Goal: Task Accomplishment & Management: Use online tool/utility

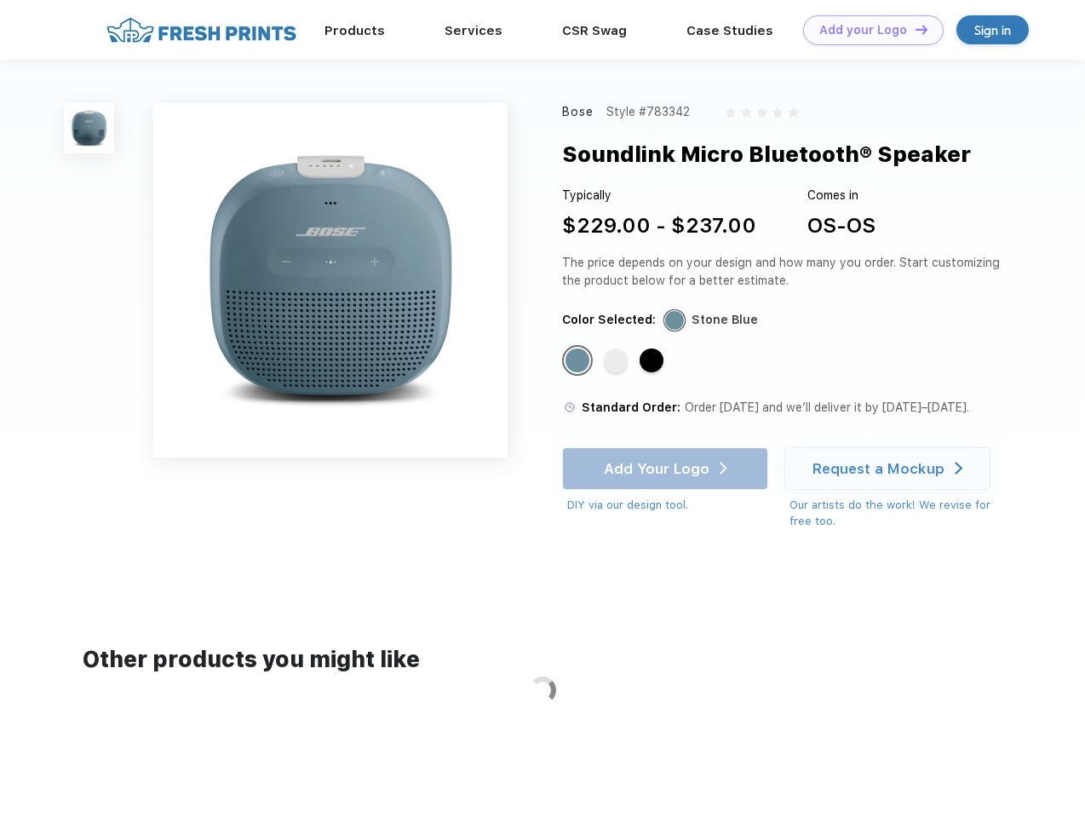
click at [867, 30] on link "Add your Logo Design Tool" at bounding box center [873, 30] width 141 height 30
click at [0, 0] on div "Design Tool" at bounding box center [0, 0] width 0 height 0
click at [914, 29] on link "Add your Logo Design Tool" at bounding box center [873, 30] width 141 height 30
click at [89, 128] on img at bounding box center [89, 128] width 50 height 50
click at [579, 361] on div "Standard Color" at bounding box center [578, 360] width 24 height 24
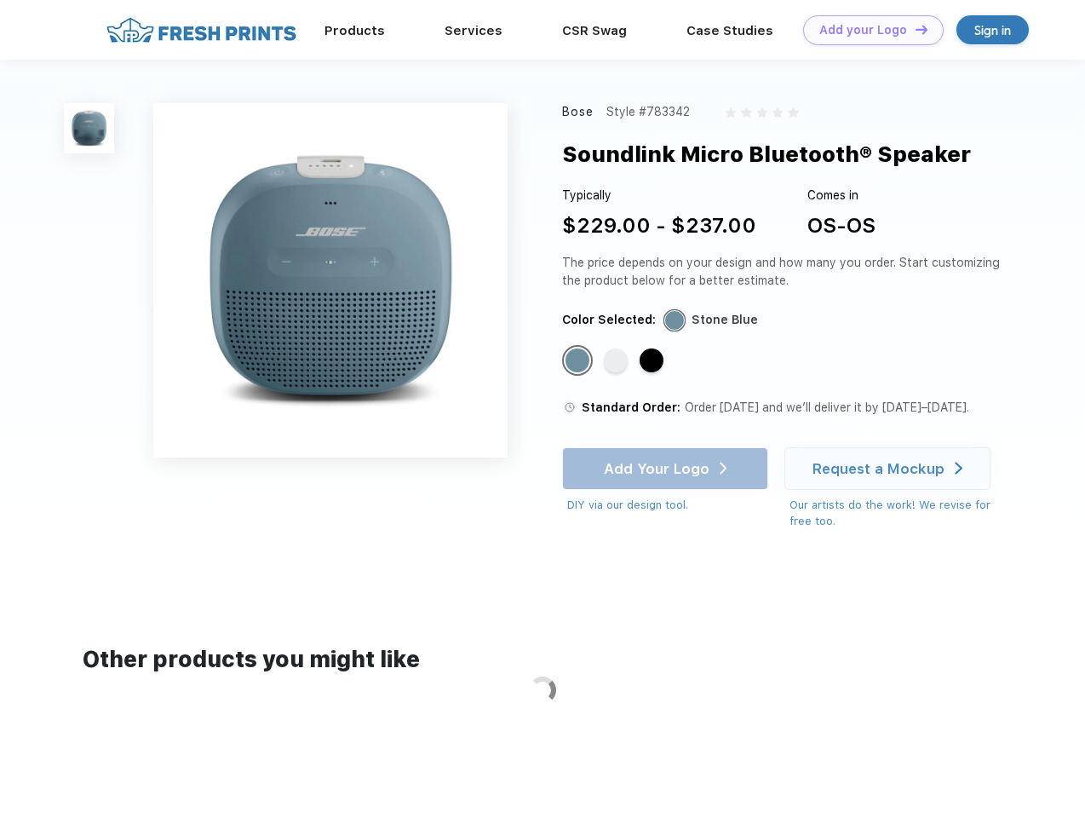
click at [618, 361] on div "Standard Color" at bounding box center [616, 360] width 24 height 24
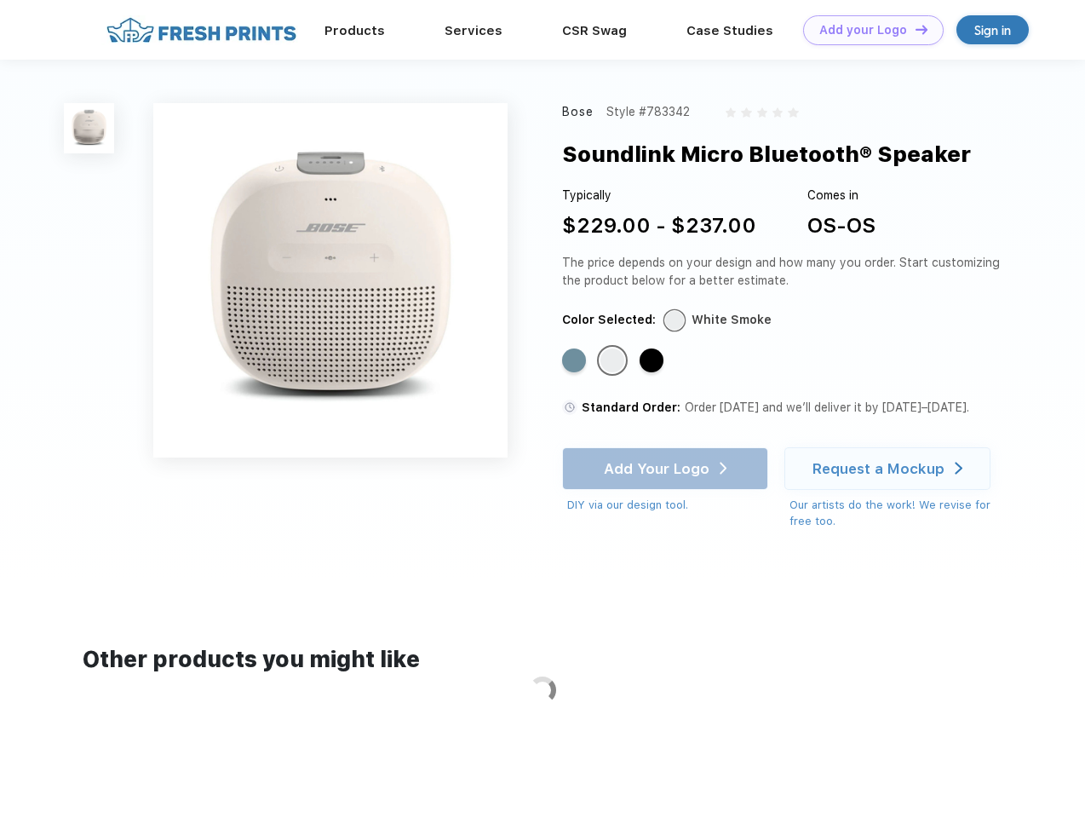
click at [653, 361] on div "Standard Color" at bounding box center [652, 360] width 24 height 24
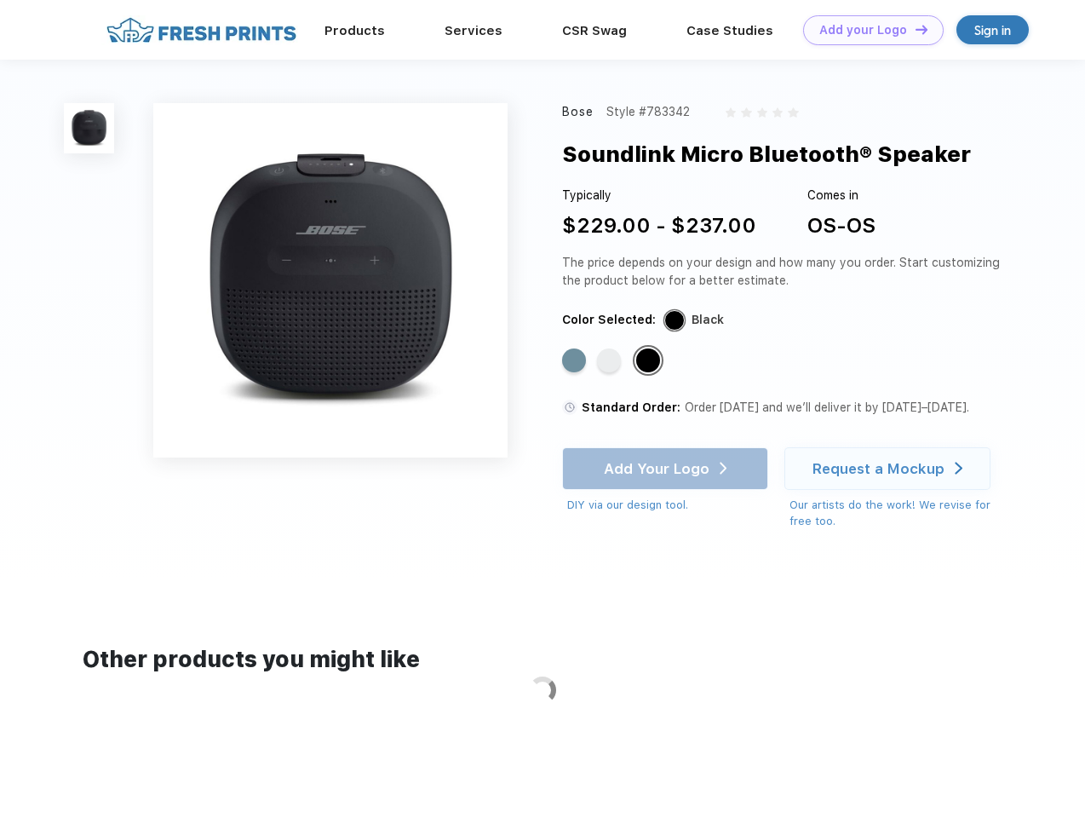
click at [667, 469] on div "Add Your Logo DIY via our design tool. Ah shoot! This product isn't up in our d…" at bounding box center [665, 480] width 206 height 66
click at [890, 469] on div "Request a Mockup" at bounding box center [879, 468] width 132 height 17
